Goal: Communication & Community: Ask a question

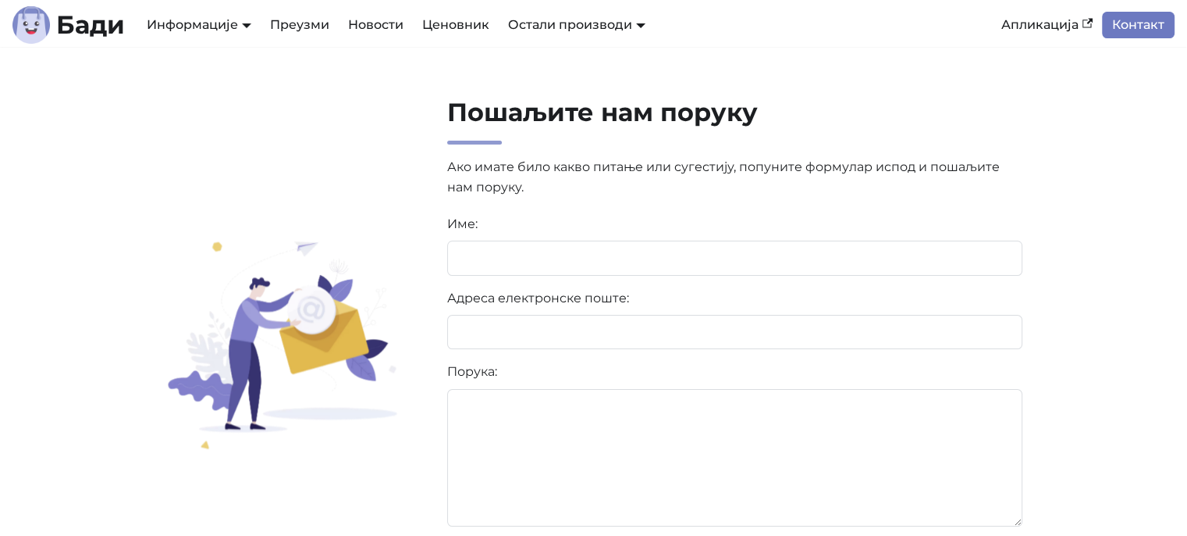
click at [1148, 23] on link "Контакт" at bounding box center [1138, 25] width 73 height 27
click at [1146, 15] on link "Контакт" at bounding box center [1138, 25] width 73 height 27
click at [466, 31] on link "Ценовник" at bounding box center [456, 25] width 86 height 27
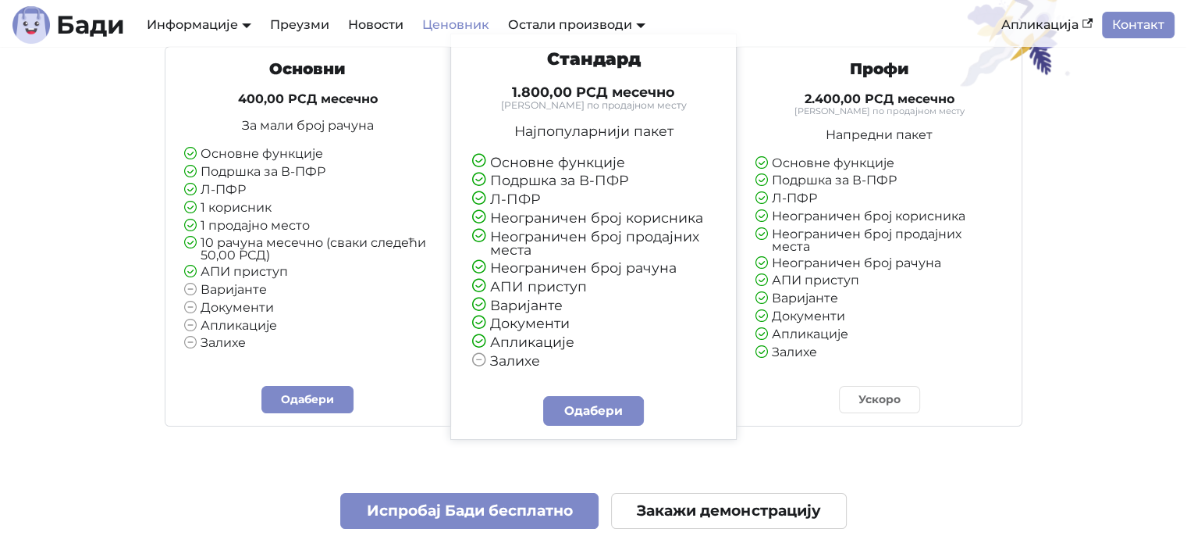
scroll to position [190, 0]
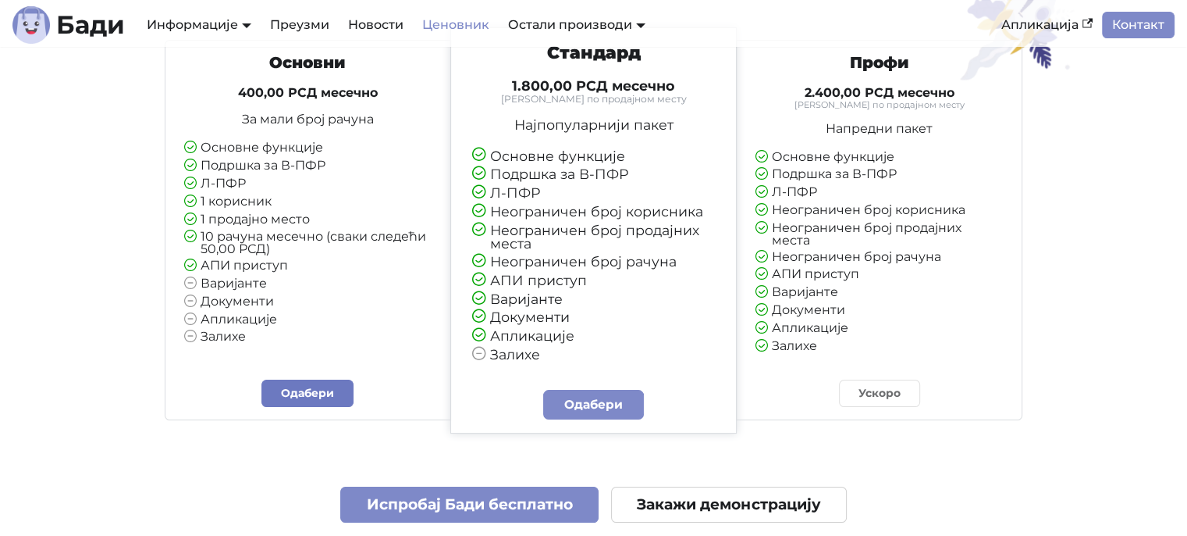
click at [328, 402] on link "Одабери" at bounding box center [308, 392] width 92 height 27
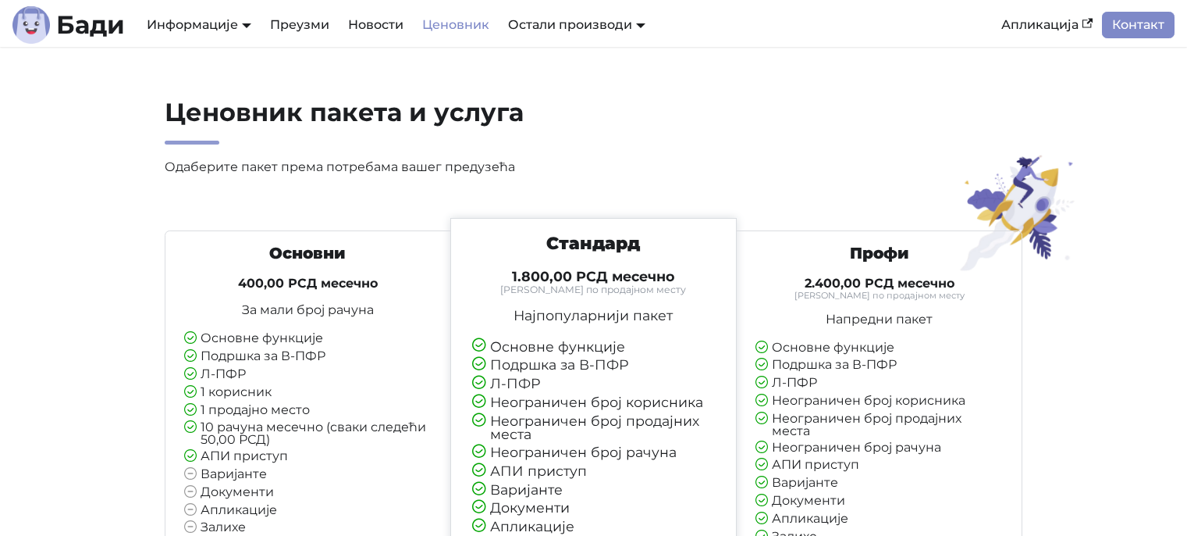
scroll to position [190, 0]
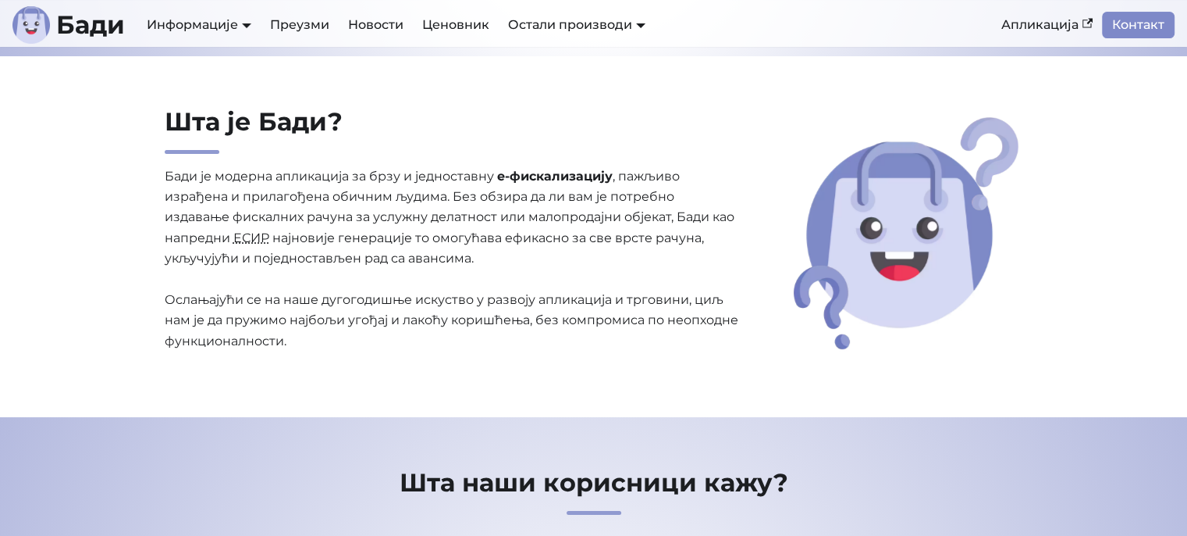
scroll to position [304, 0]
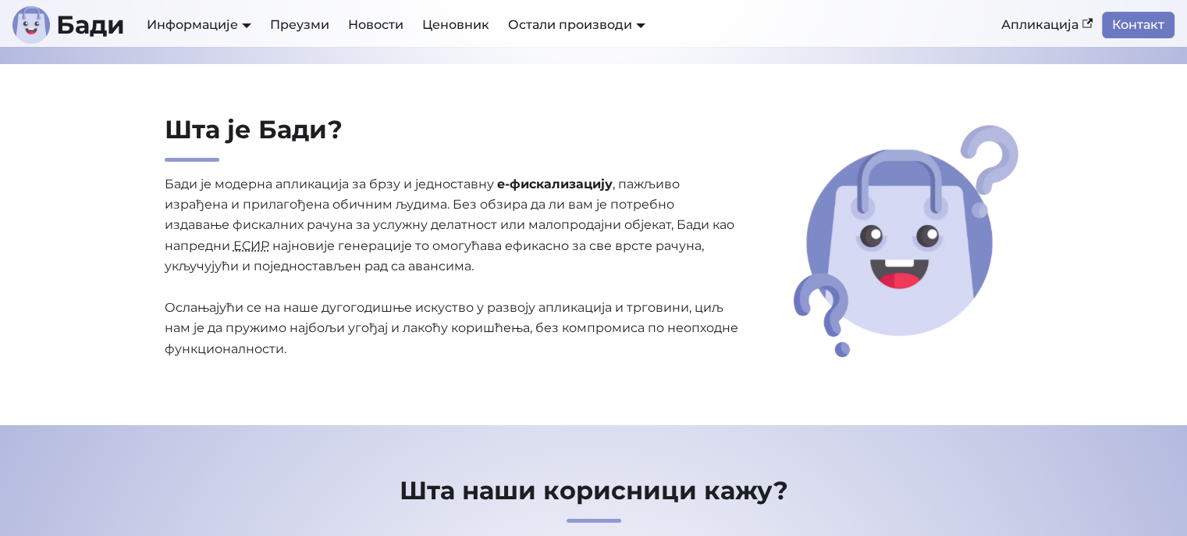
click at [1137, 23] on link "Контакт" at bounding box center [1138, 25] width 73 height 27
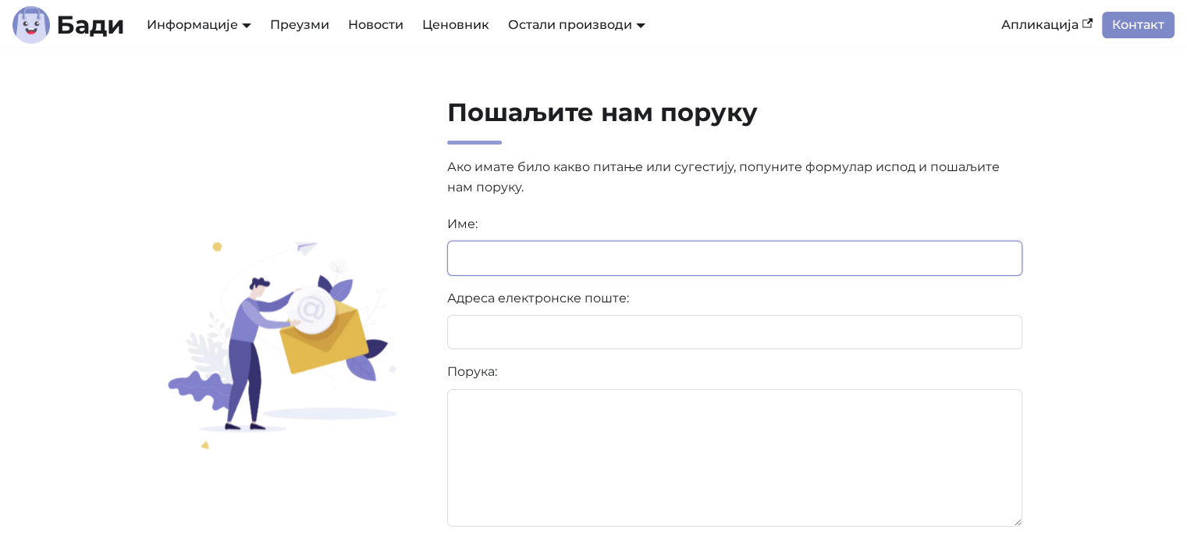
click at [668, 266] on input at bounding box center [735, 257] width 576 height 34
type input "**********"
type textarea "*"
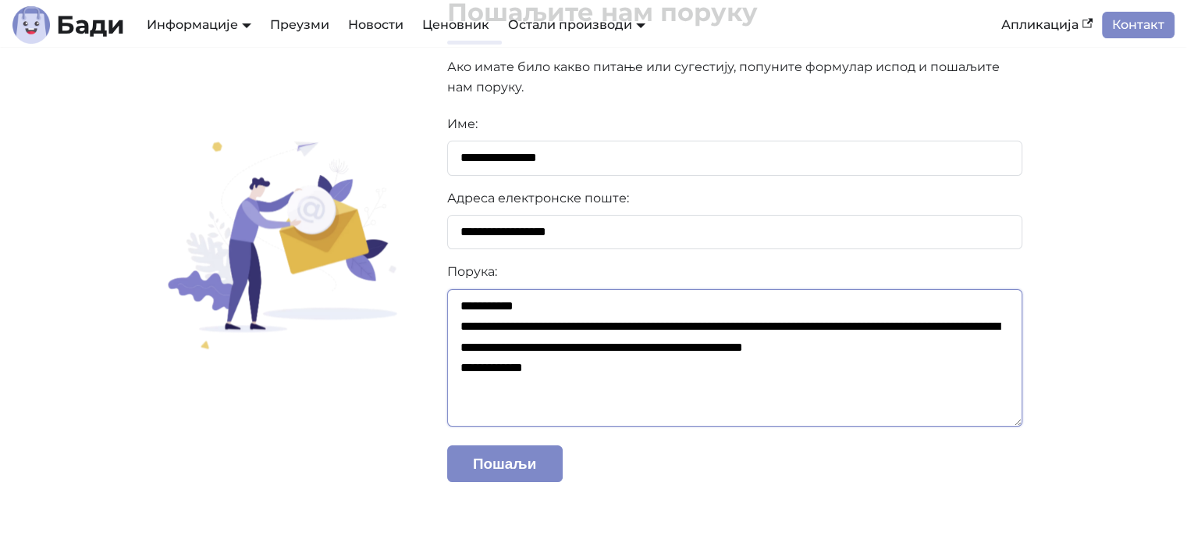
scroll to position [131, 0]
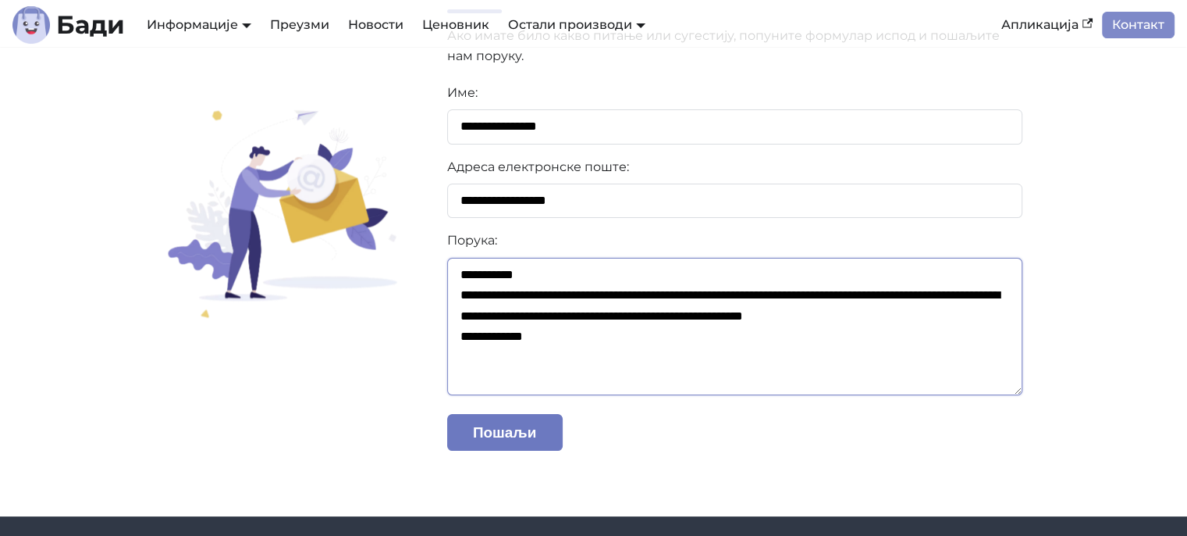
type textarea "**********"
click at [504, 429] on button "Пошаљи" at bounding box center [505, 432] width 116 height 37
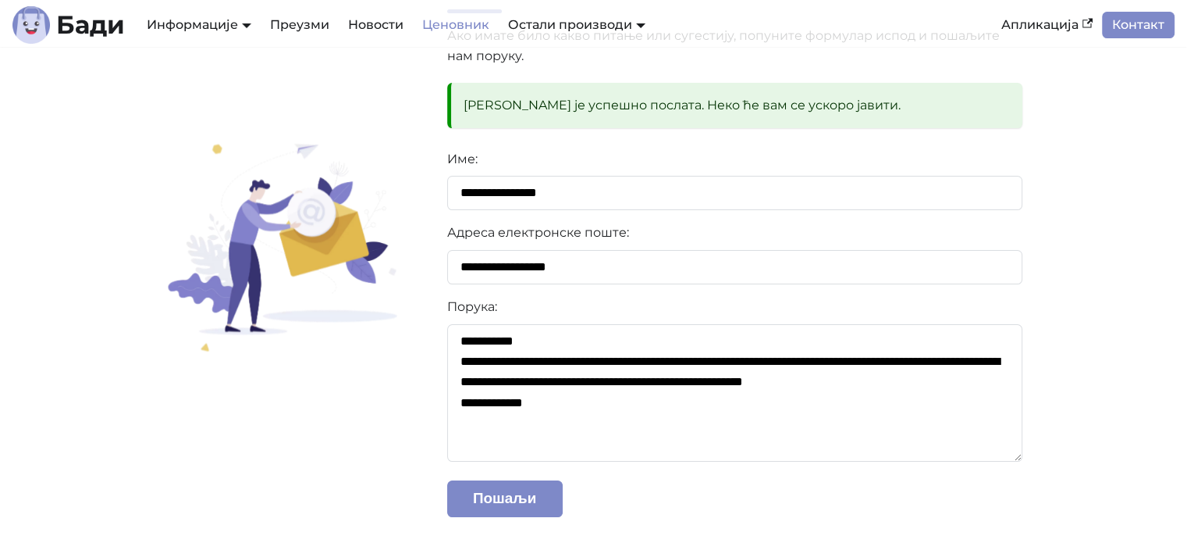
click at [481, 23] on link "Ценовник" at bounding box center [456, 25] width 86 height 27
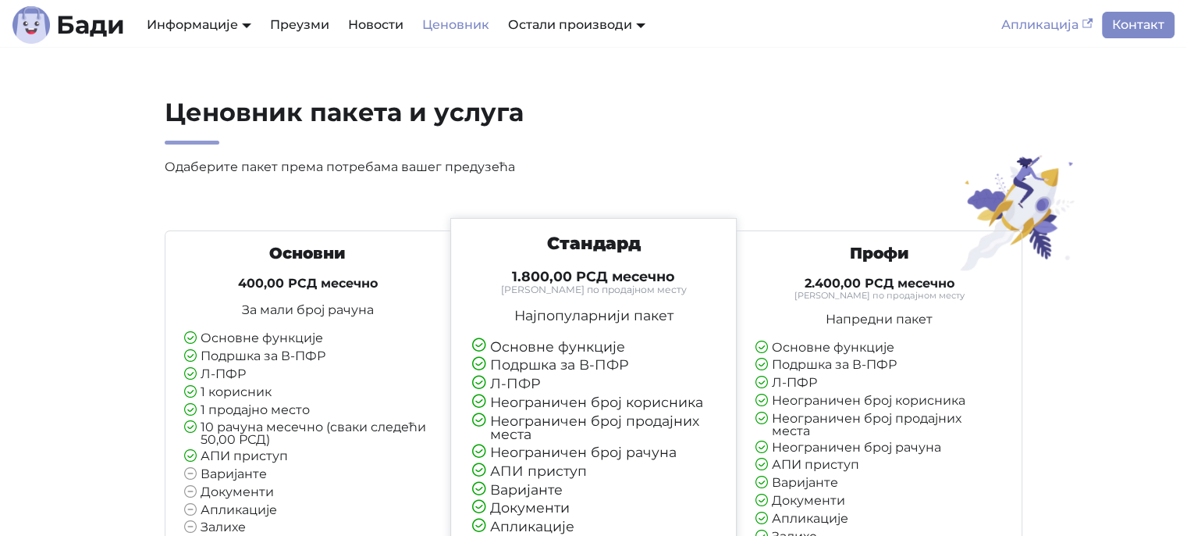
click at [1037, 28] on link "Апликација" at bounding box center [1047, 25] width 110 height 27
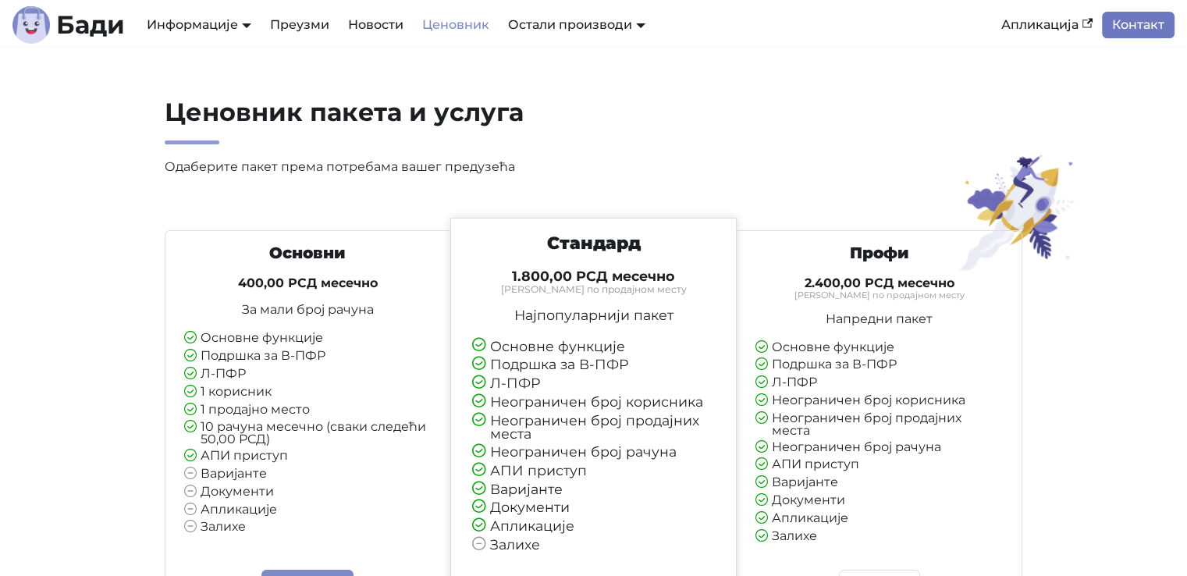
click at [1145, 26] on link "Контакт" at bounding box center [1138, 25] width 73 height 27
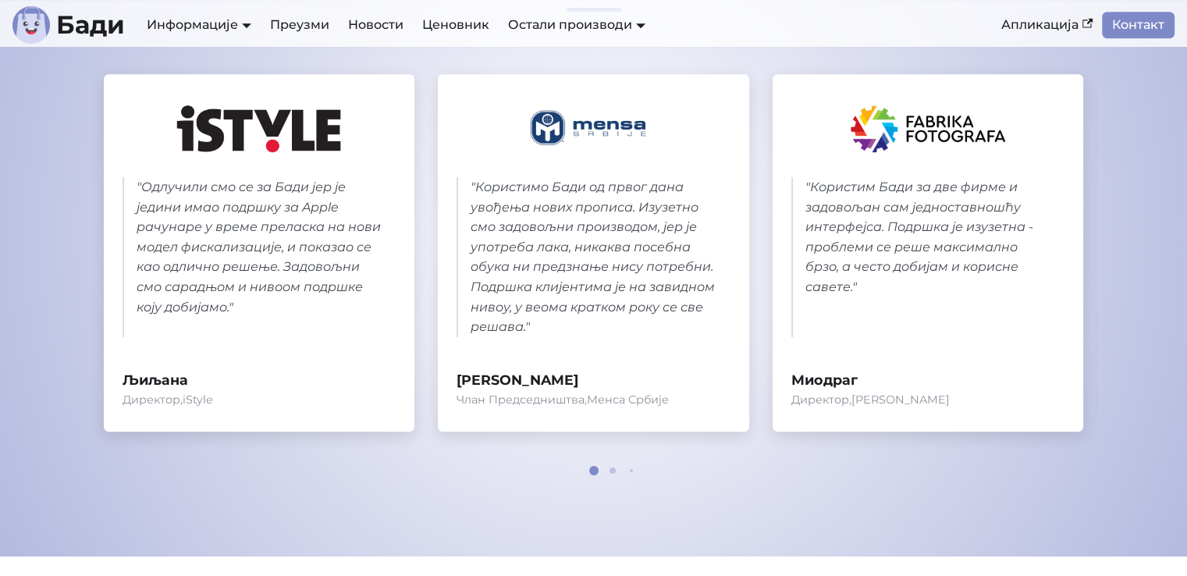
scroll to position [835, 0]
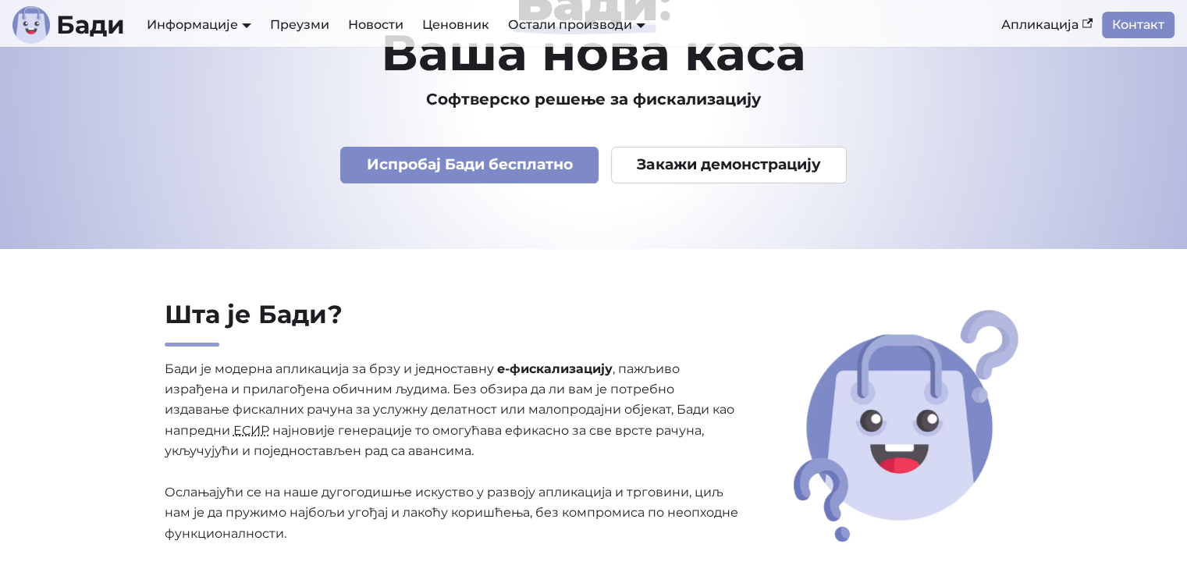
scroll to position [0, 0]
